Goal: Check status

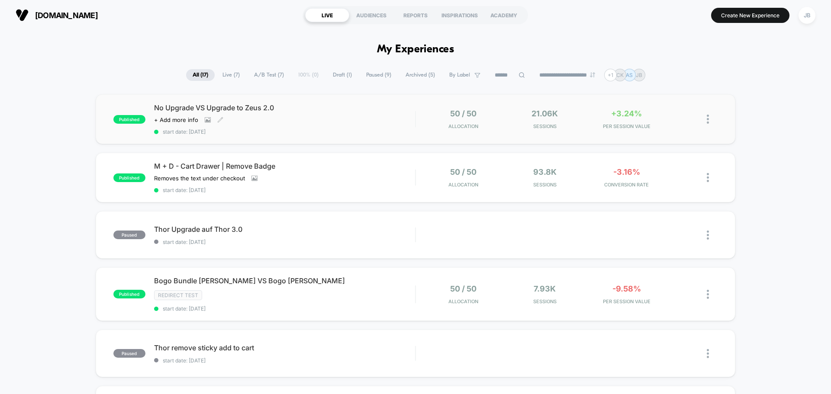
click at [320, 122] on div "Click to view images Click to edit experience details + Add more info" at bounding box center [245, 119] width 183 height 7
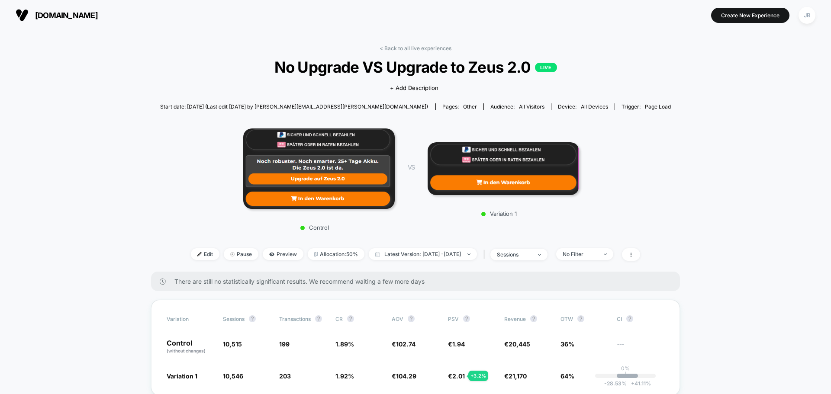
drag, startPoint x: 144, startPoint y: 253, endPoint x: 133, endPoint y: 145, distance: 107.8
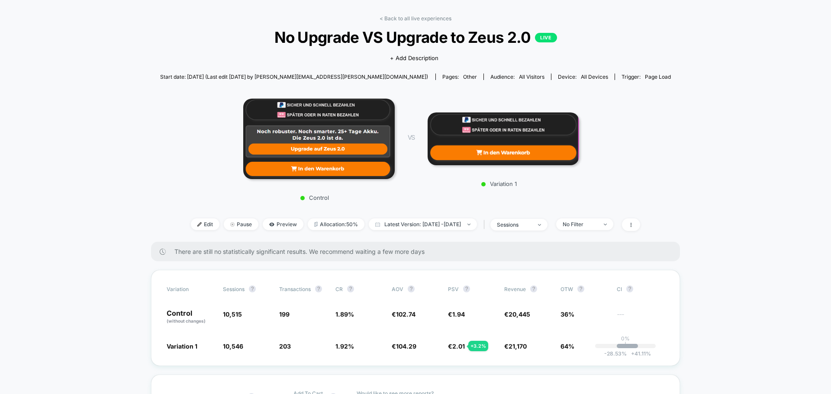
scroll to position [87, 0]
